Goal: Register for event/course

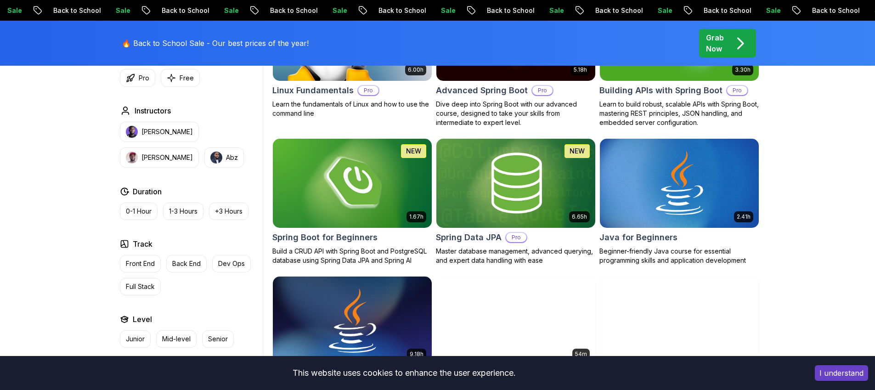
scroll to position [382, 0]
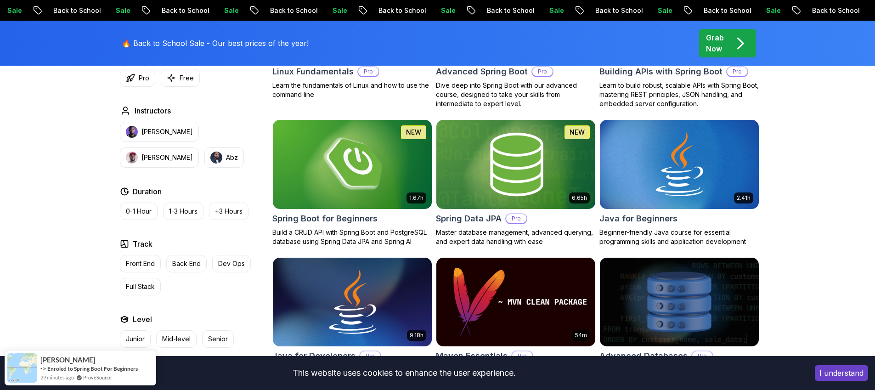
click at [486, 180] on img at bounding box center [515, 164] width 167 height 93
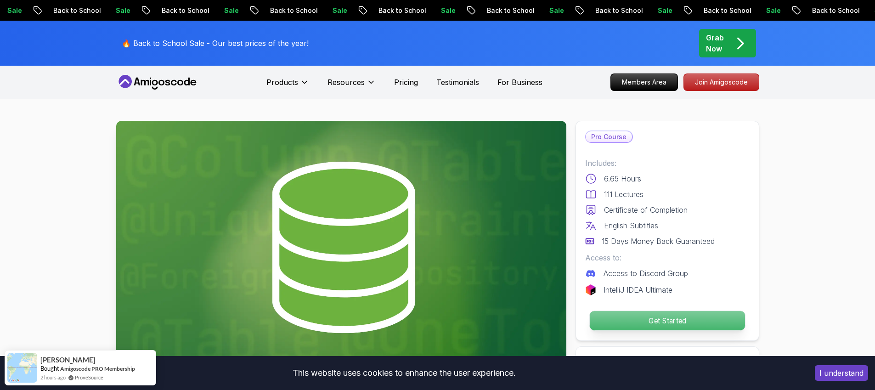
click at [652, 322] on p "Get Started" at bounding box center [666, 320] width 155 height 19
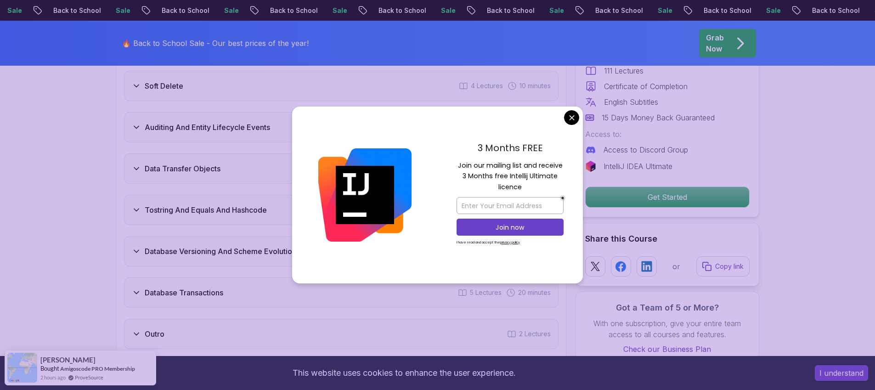
scroll to position [1590, 0]
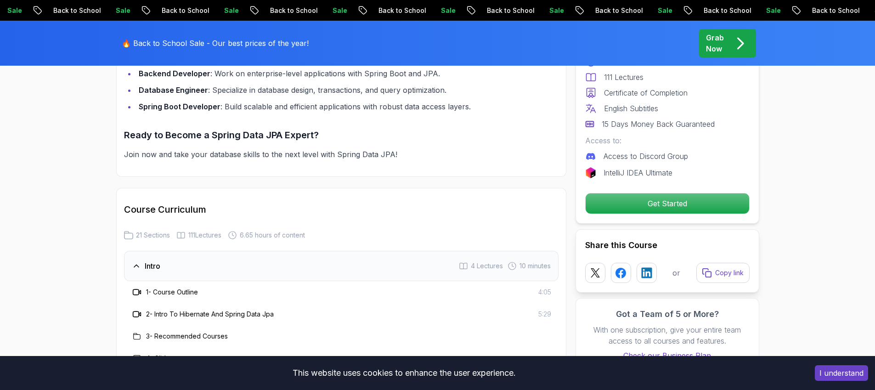
scroll to position [674, 0]
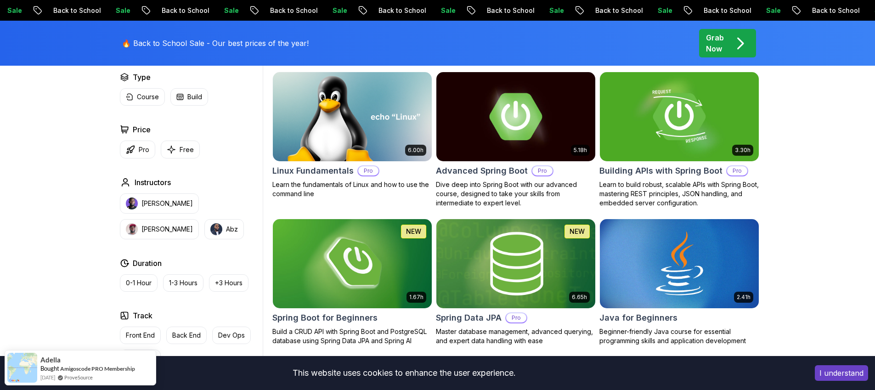
scroll to position [277, 0]
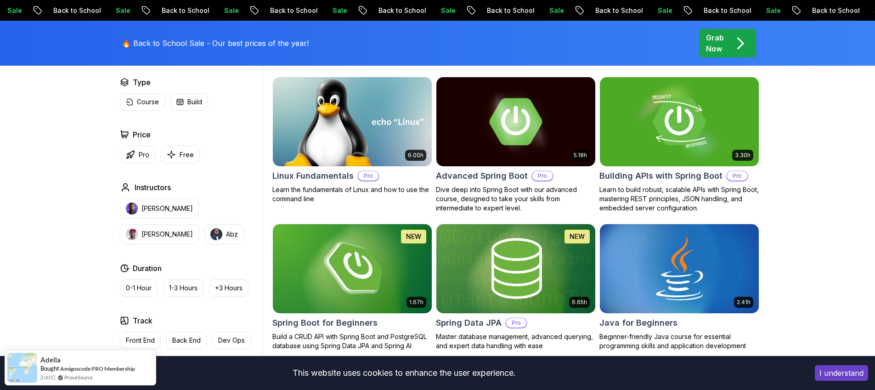
click at [347, 142] on img at bounding box center [352, 121] width 167 height 93
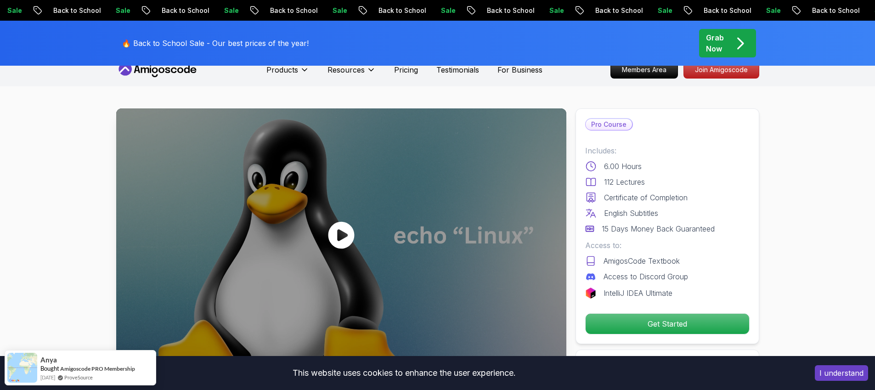
click at [340, 235] on icon at bounding box center [341, 235] width 28 height 28
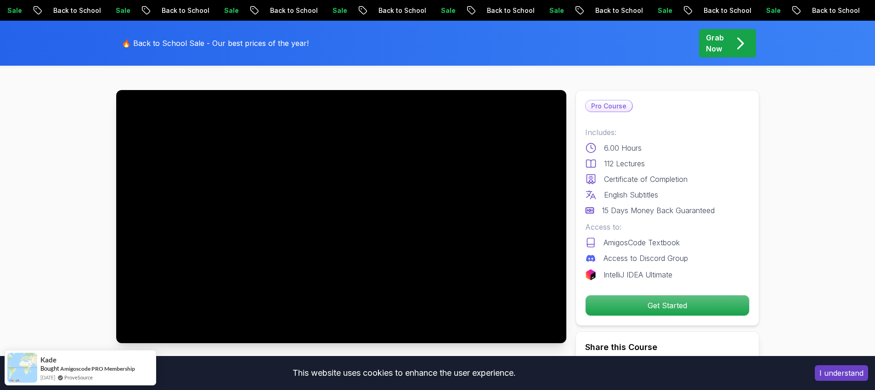
scroll to position [34, 0]
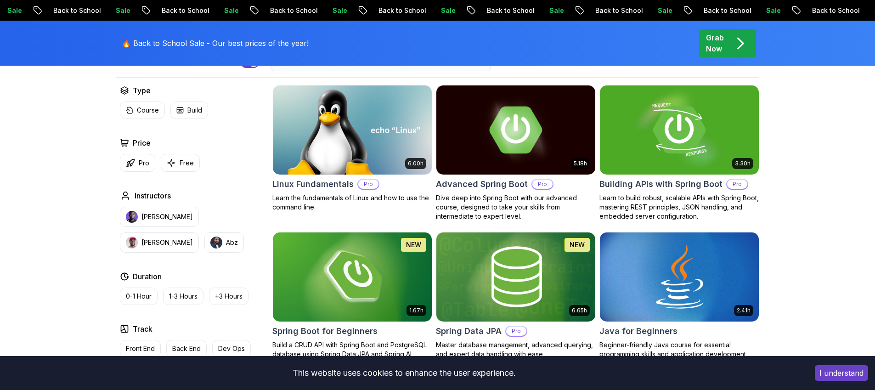
scroll to position [277, 0]
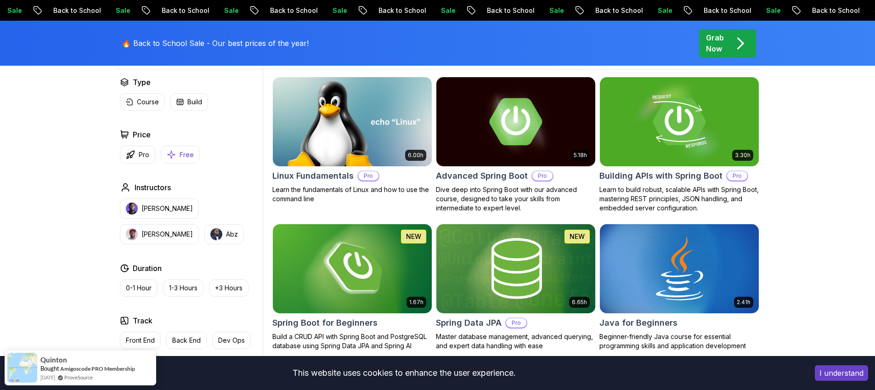
click at [187, 156] on p "Free" at bounding box center [187, 154] width 14 height 9
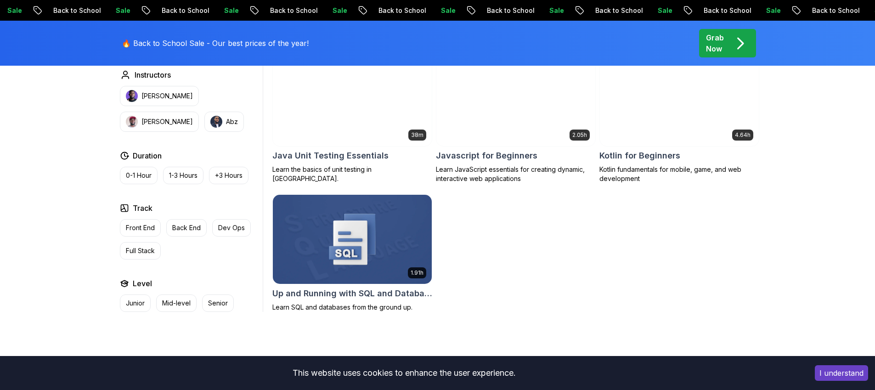
scroll to position [210, 0]
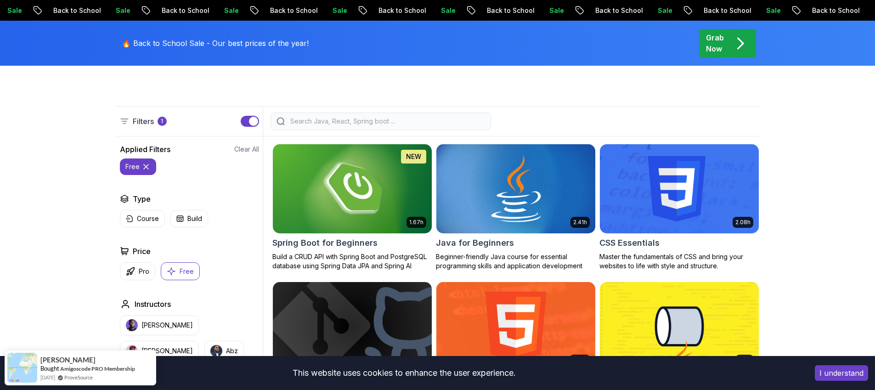
click at [485, 196] on img at bounding box center [515, 188] width 167 height 93
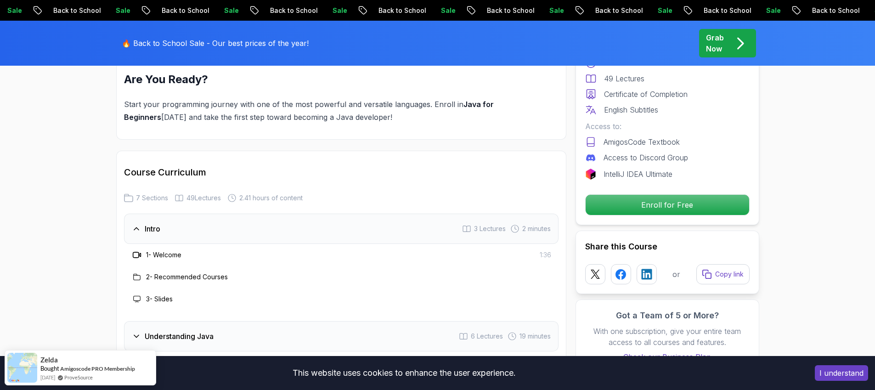
scroll to position [1422, 0]
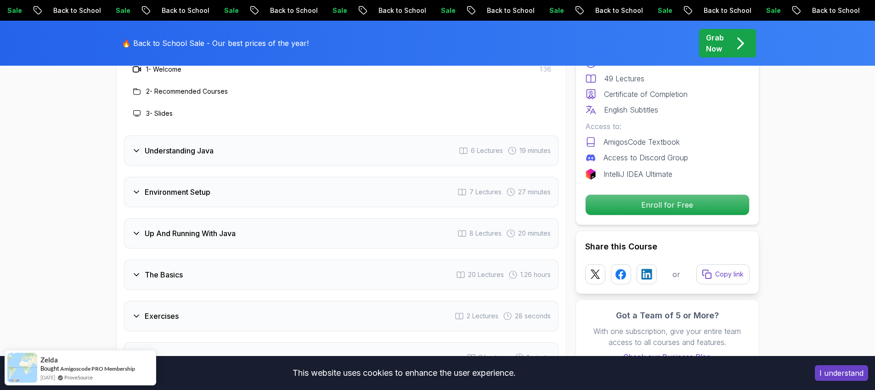
click at [141, 145] on div "Understanding Java" at bounding box center [173, 150] width 82 height 11
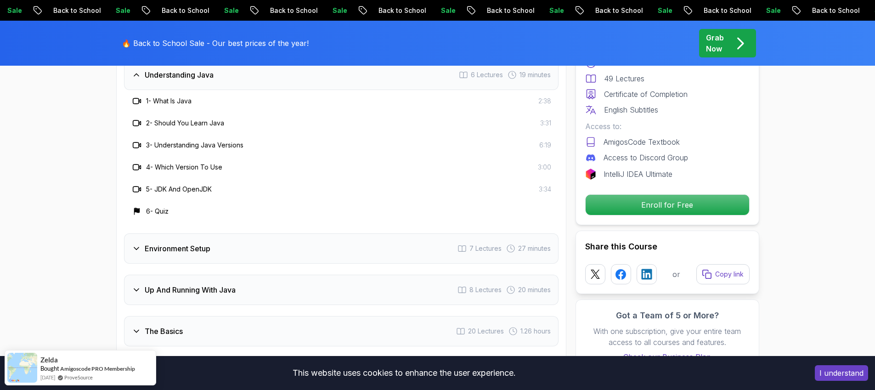
scroll to position [1445, 0]
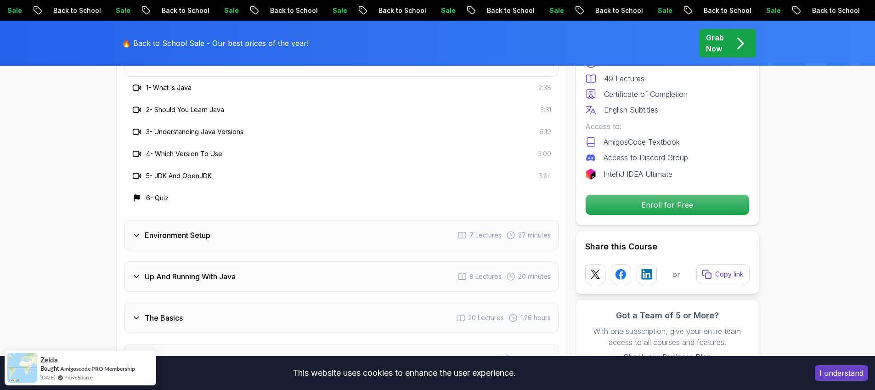
click at [145, 230] on h3 "Environment Setup" at bounding box center [178, 235] width 66 height 11
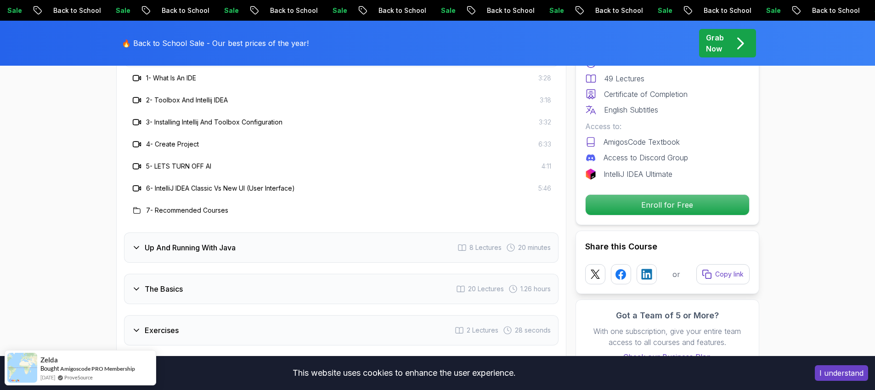
scroll to position [1508, 0]
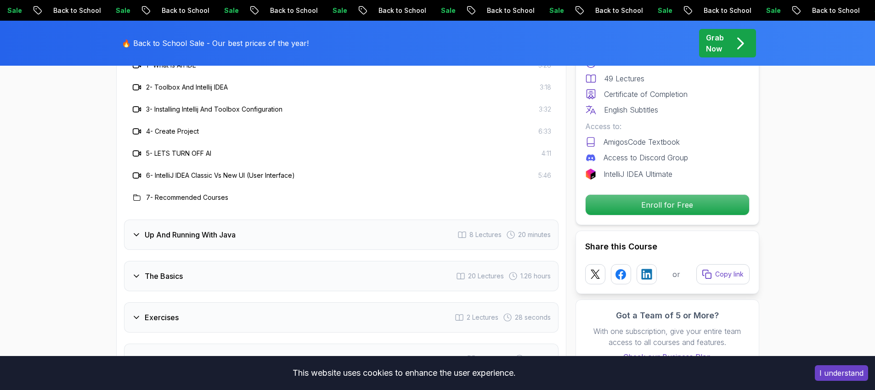
click at [175, 270] on h3 "The Basics" at bounding box center [164, 275] width 38 height 11
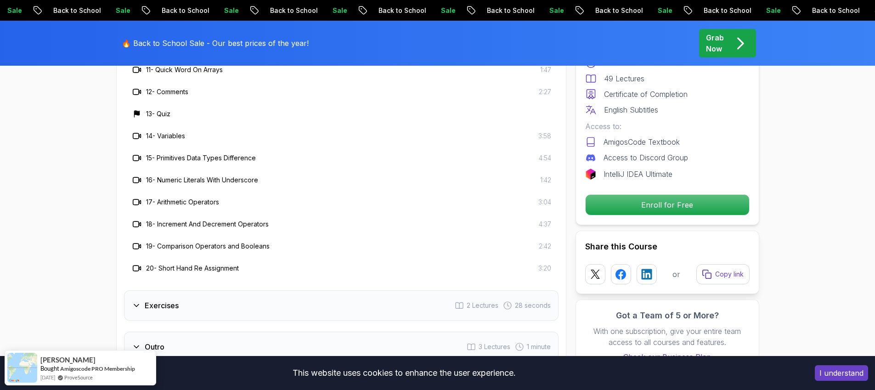
scroll to position [1809, 0]
click at [173, 298] on h3 "Exercises" at bounding box center [162, 303] width 34 height 11
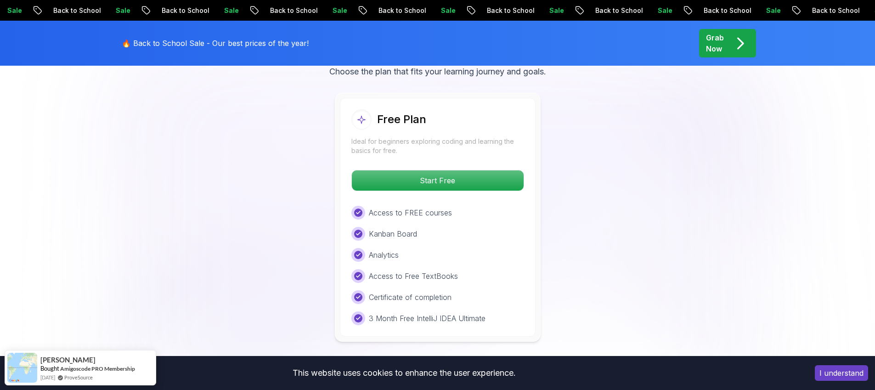
scroll to position [1887, 0]
click at [397, 170] on p "Start Free" at bounding box center [437, 179] width 163 height 19
